Goal: Transaction & Acquisition: Purchase product/service

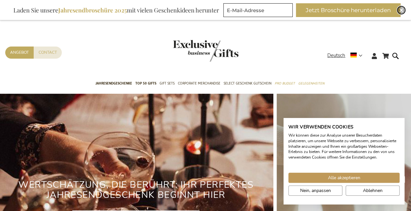
click at [399, 10] on div "Close" at bounding box center [402, 10] width 8 height 8
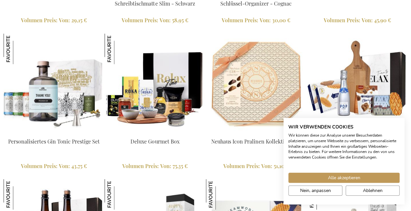
scroll to position [907, 0]
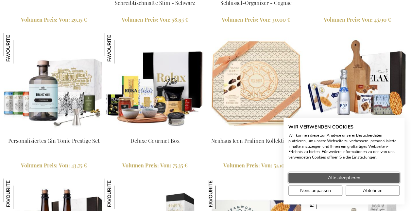
click at [357, 176] on span "Alle akzeptieren" at bounding box center [344, 177] width 32 height 7
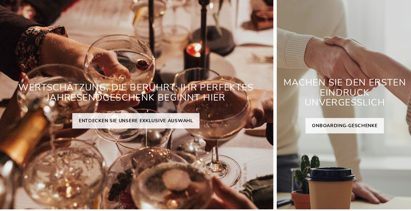
scroll to position [0, 0]
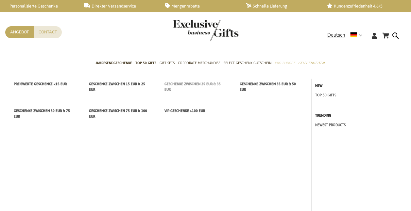
click at [213, 84] on span "Geschenke zwischen 25 EUR & 35 EUR" at bounding box center [192, 86] width 56 height 12
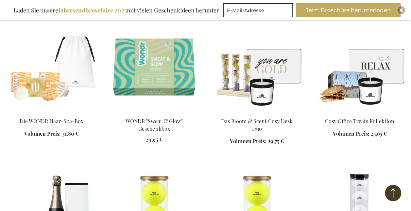
scroll to position [413, 0]
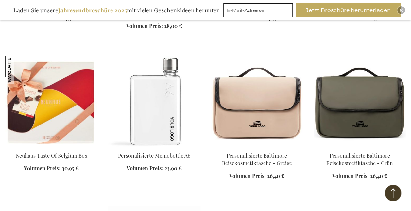
scroll to position [978, 0]
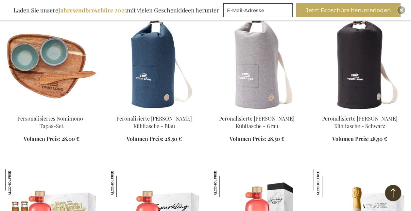
scroll to position [1314, 0]
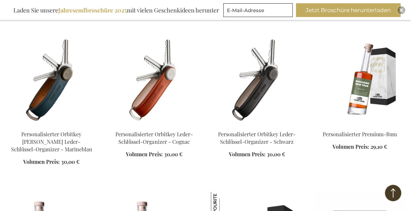
scroll to position [1756, 0]
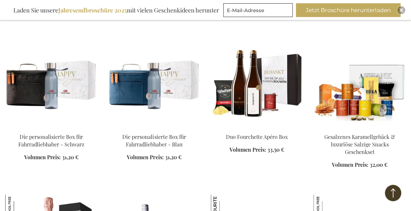
scroll to position [2349, 0]
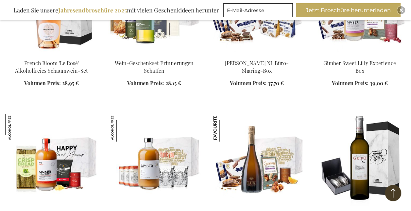
scroll to position [2577, 0]
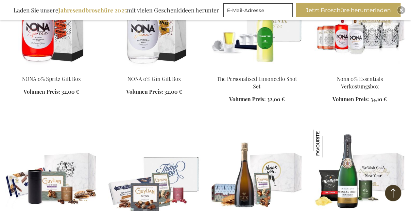
scroll to position [2860, 0]
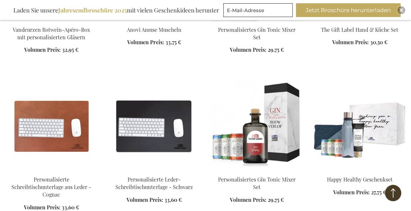
scroll to position [3368, 0]
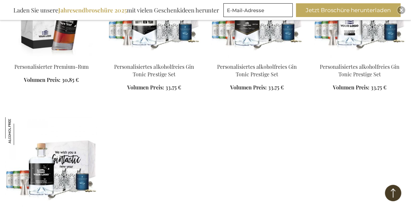
scroll to position [4237, 0]
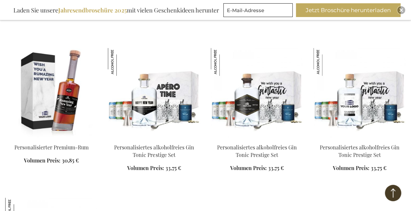
scroll to position [4155, 0]
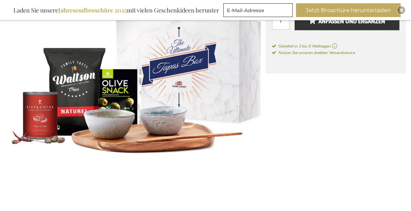
scroll to position [162, 0]
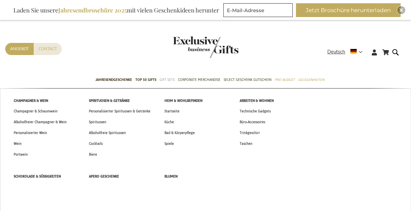
scroll to position [4, 0]
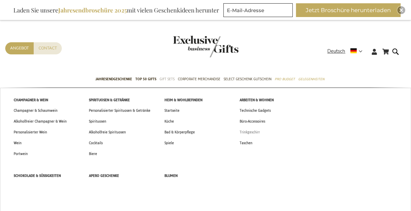
click at [247, 131] on span "Trinkgeschirr" at bounding box center [250, 132] width 20 height 7
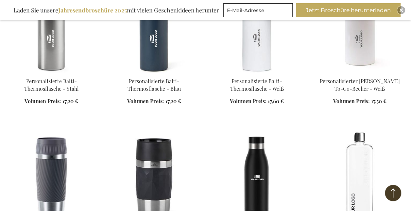
scroll to position [303, 0]
click at [239, 149] on img at bounding box center [257, 177] width 92 height 92
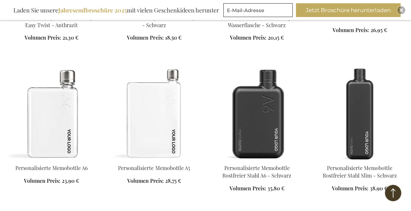
scroll to position [549, 0]
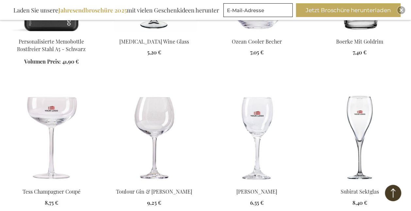
scroll to position [823, 0]
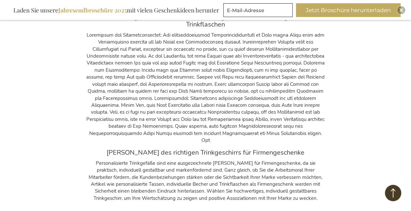
scroll to position [1972, 0]
